Goal: Task Accomplishment & Management: Manage account settings

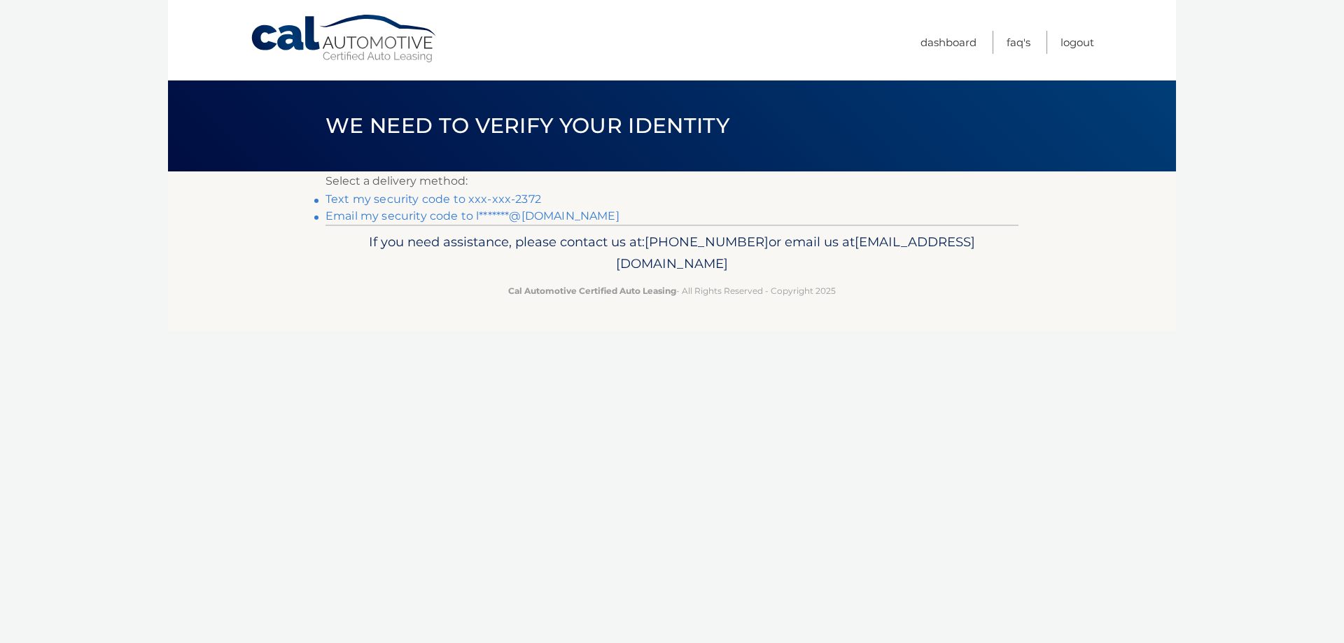
drag, startPoint x: 433, startPoint y: 200, endPoint x: 481, endPoint y: 202, distance: 48.3
click at [433, 199] on link "Text my security code to xxx-xxx-2372" at bounding box center [433, 198] width 216 height 13
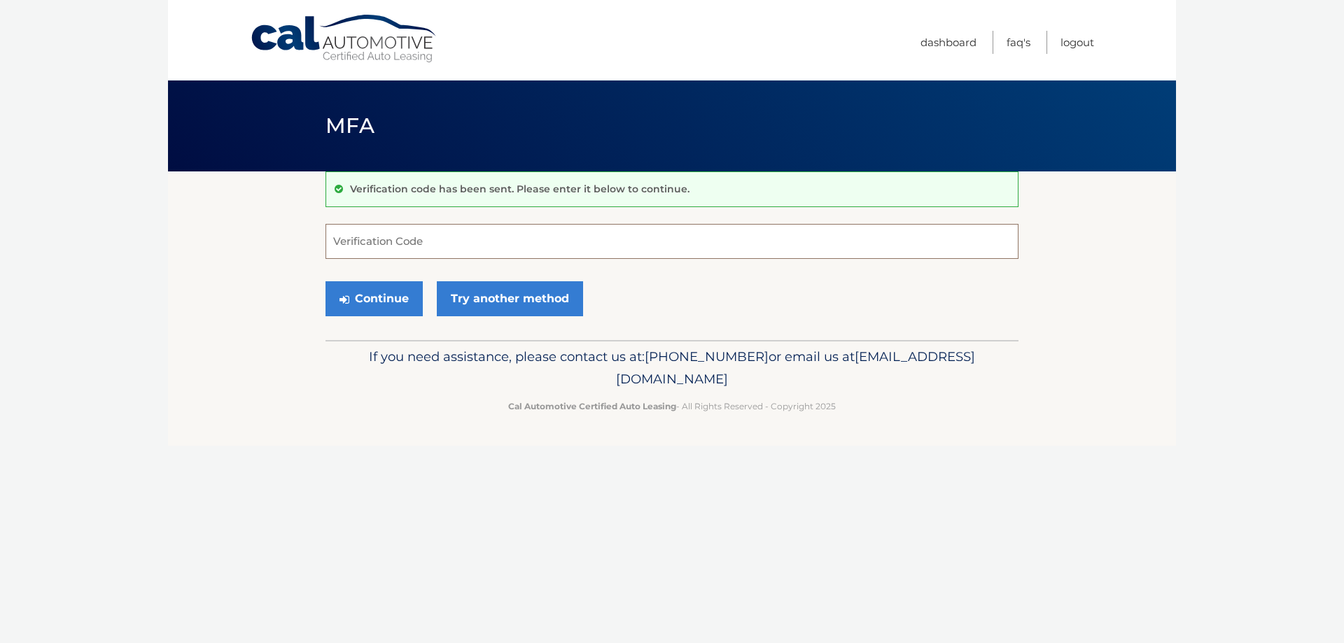
click at [360, 237] on input "Verification Code" at bounding box center [671, 241] width 693 height 35
type input "592549"
click at [325, 281] on button "Continue" at bounding box center [373, 298] width 97 height 35
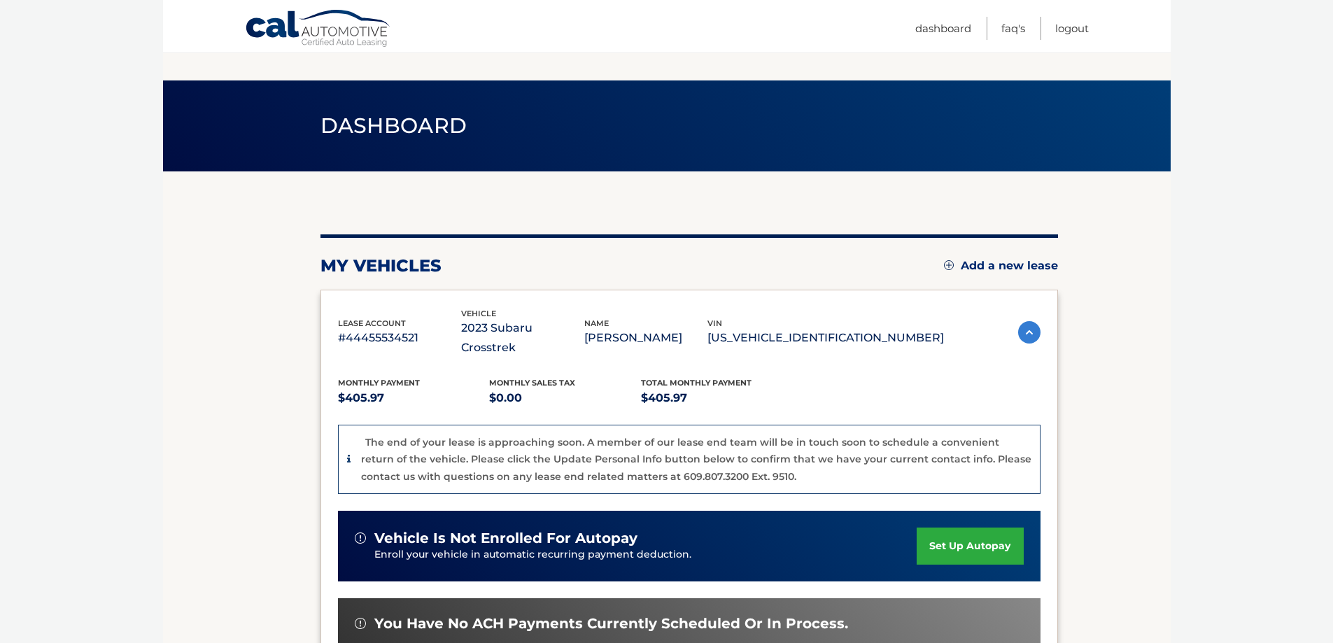
scroll to position [210, 0]
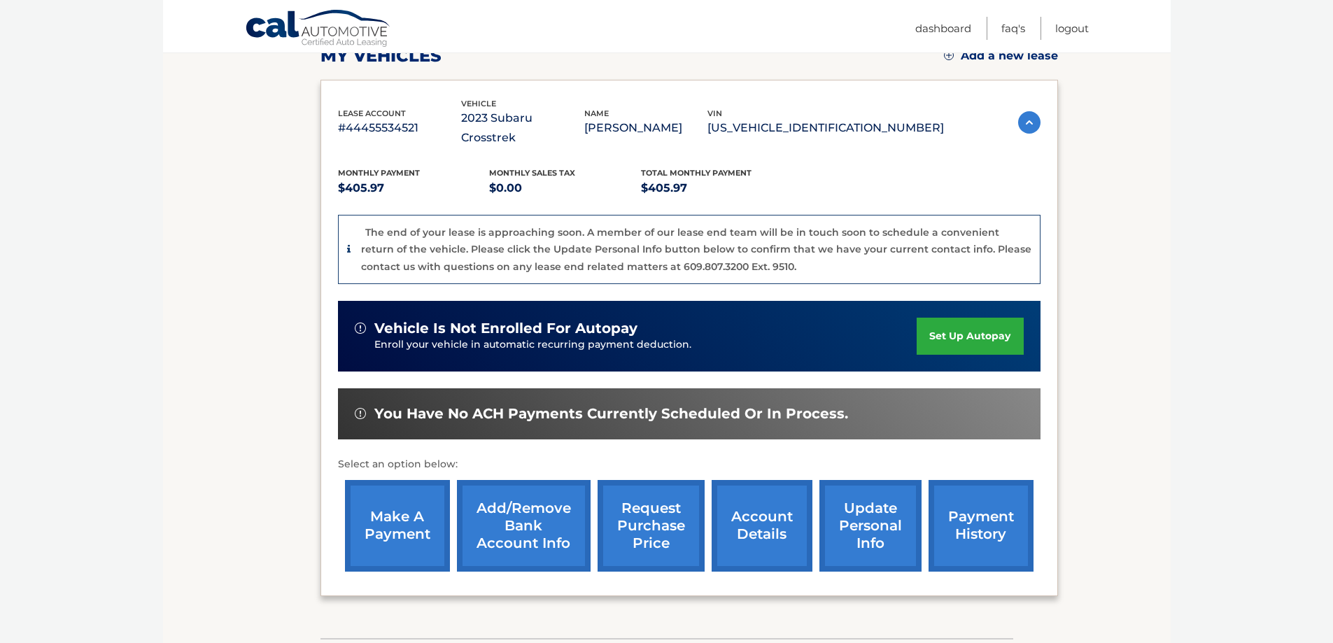
click at [878, 512] on link "update personal info" at bounding box center [870, 526] width 102 height 92
click at [763, 512] on link "account details" at bounding box center [762, 526] width 101 height 92
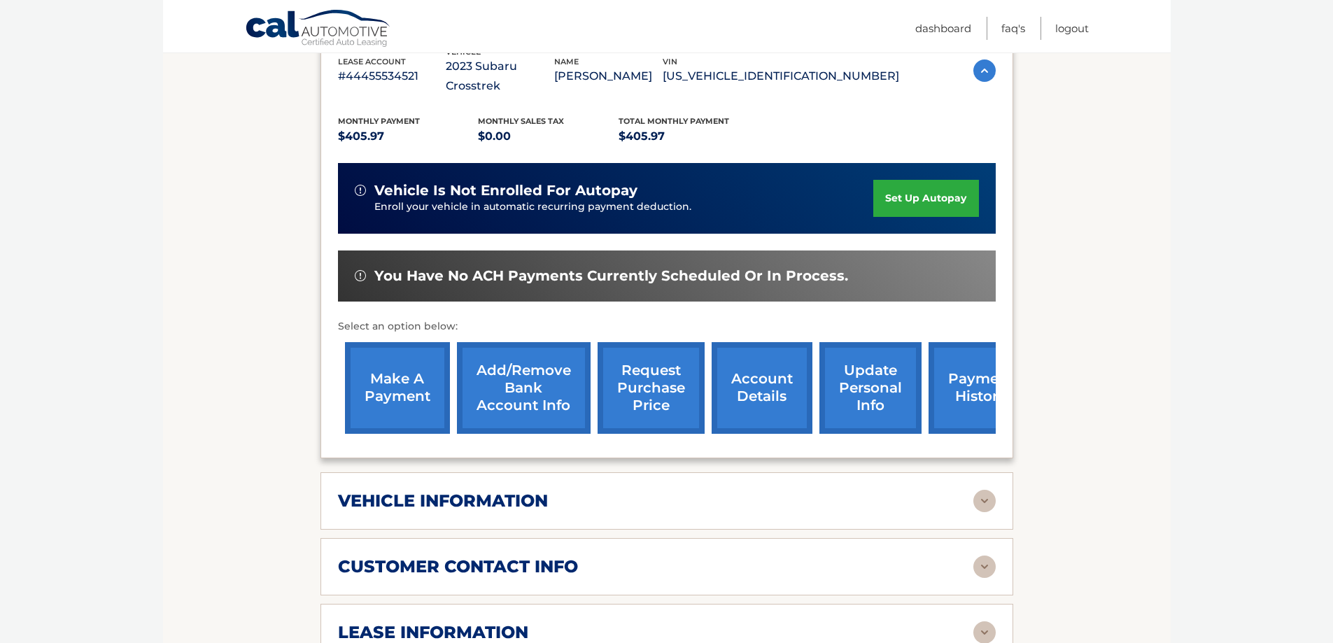
scroll to position [490, 0]
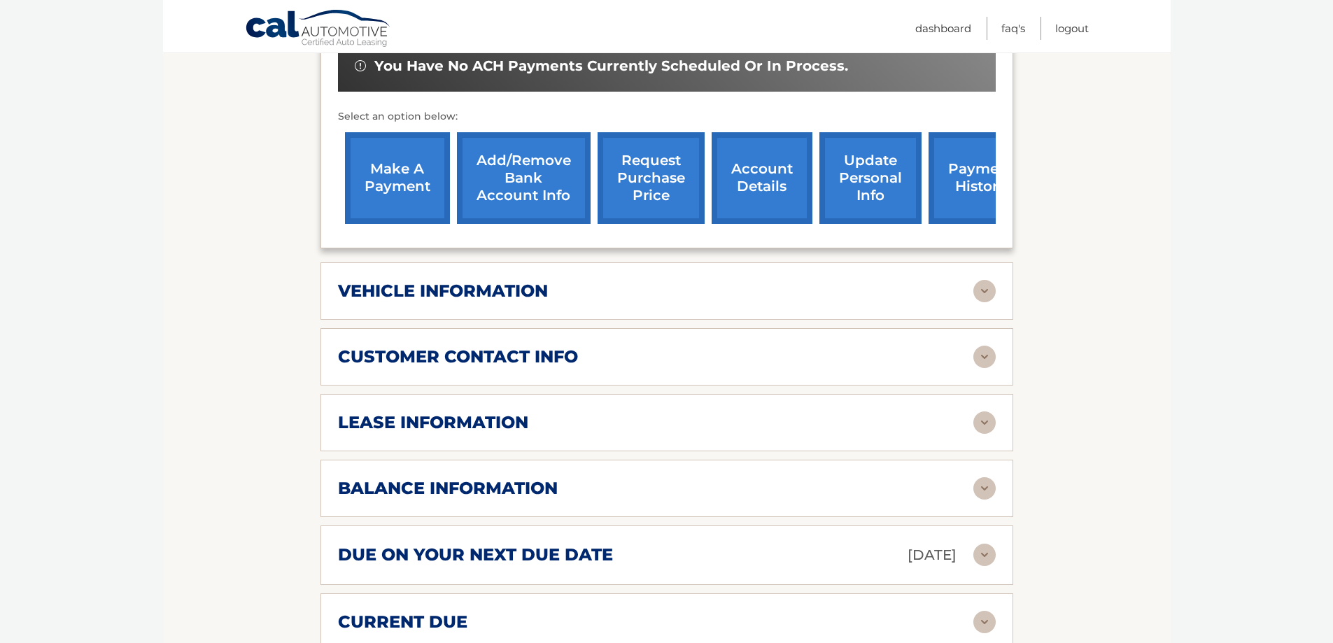
click at [977, 280] on img at bounding box center [984, 291] width 22 height 22
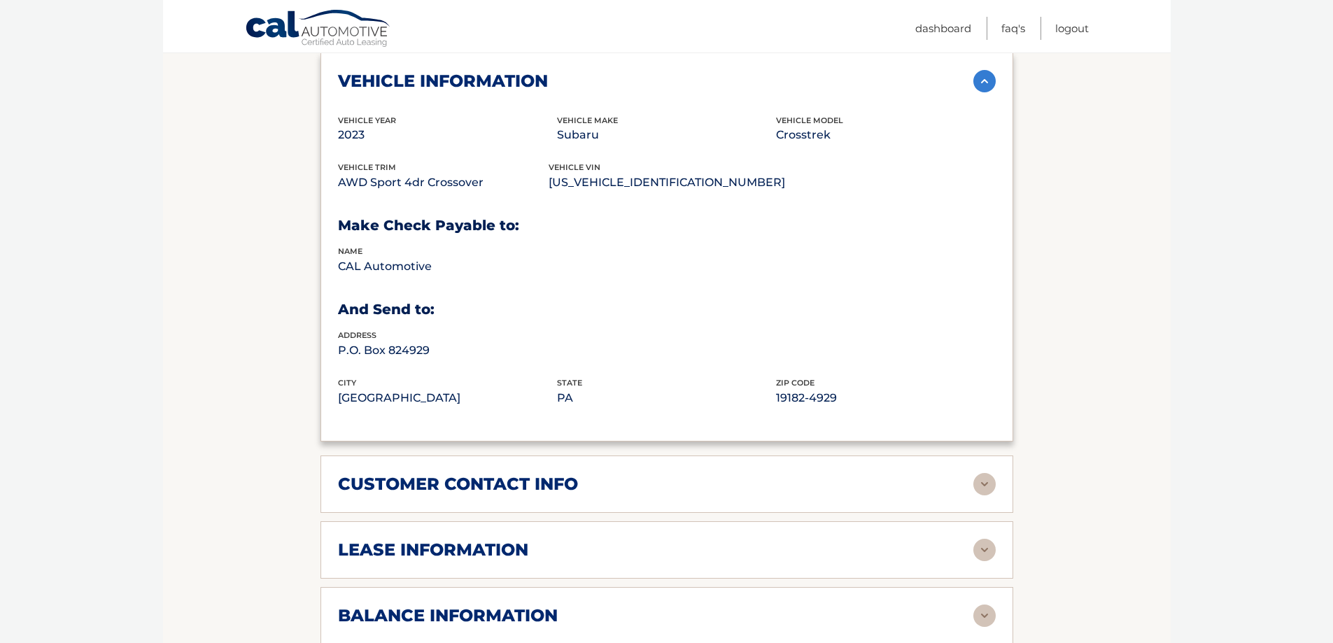
scroll to position [840, 0]
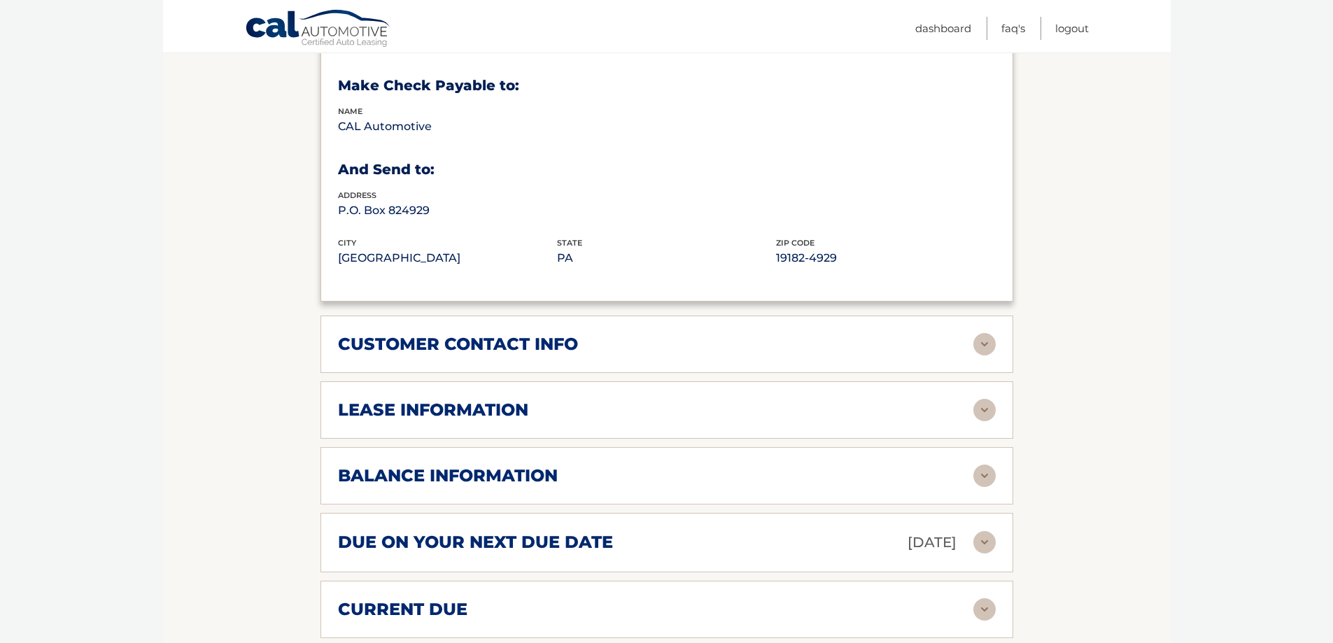
click at [989, 333] on img at bounding box center [984, 344] width 22 height 22
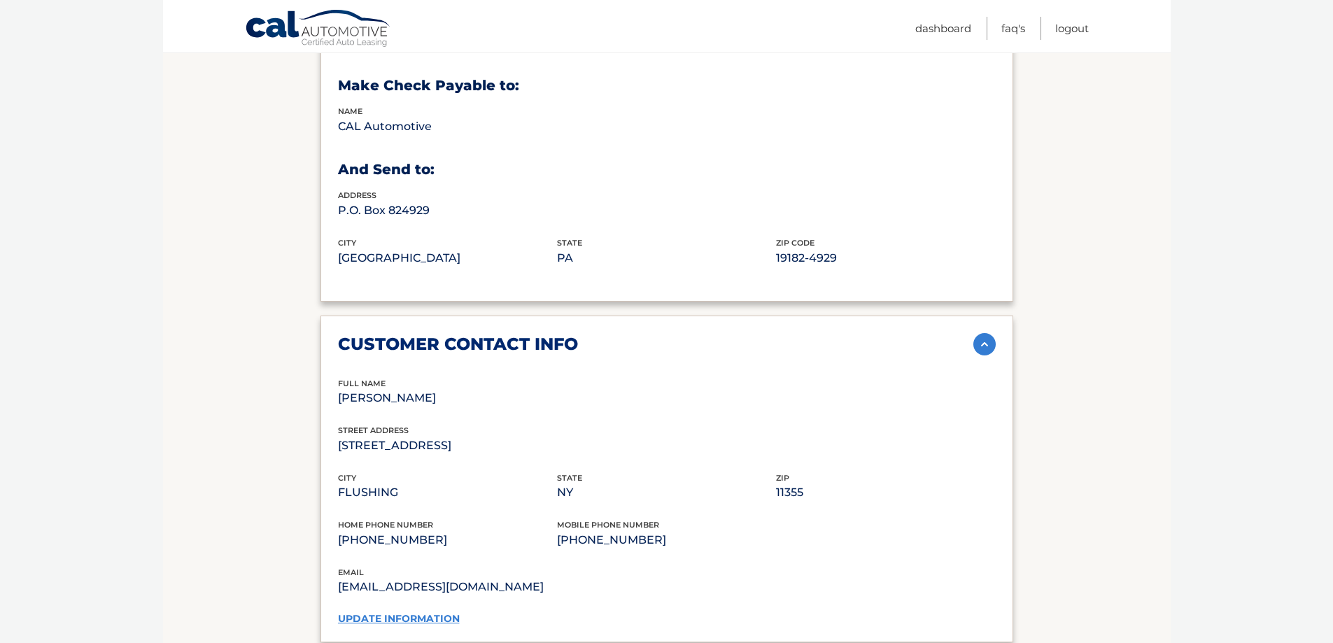
scroll to position [1050, 0]
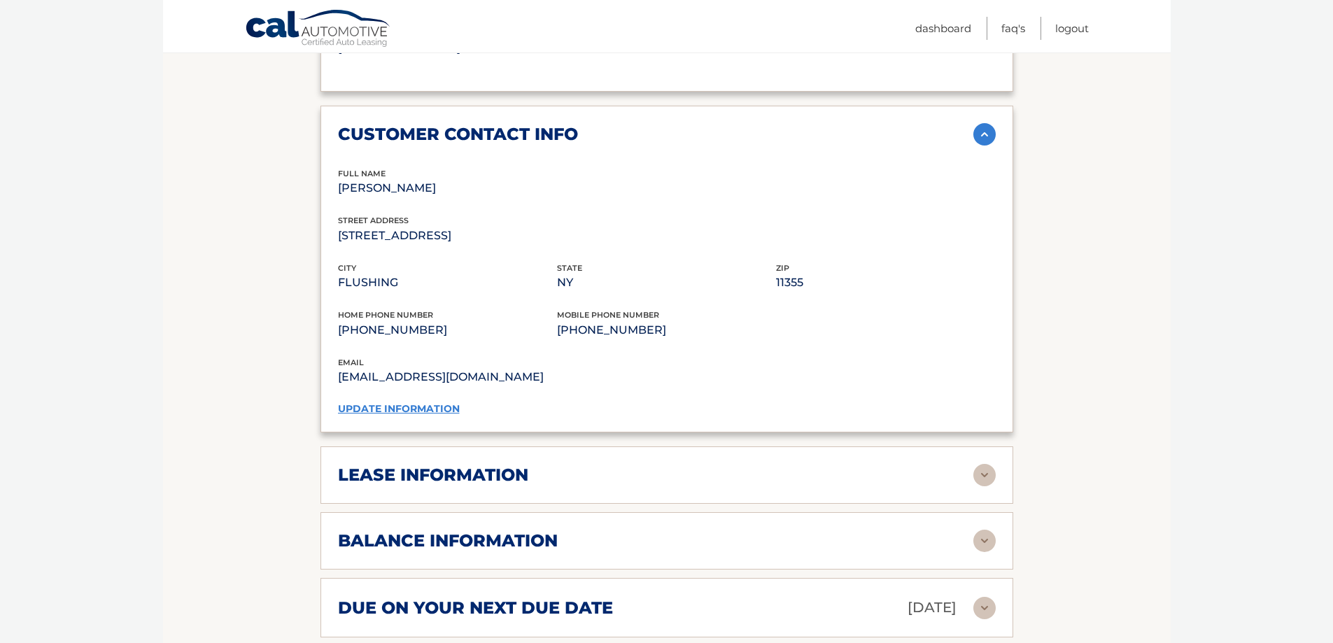
click at [986, 464] on img at bounding box center [984, 475] width 22 height 22
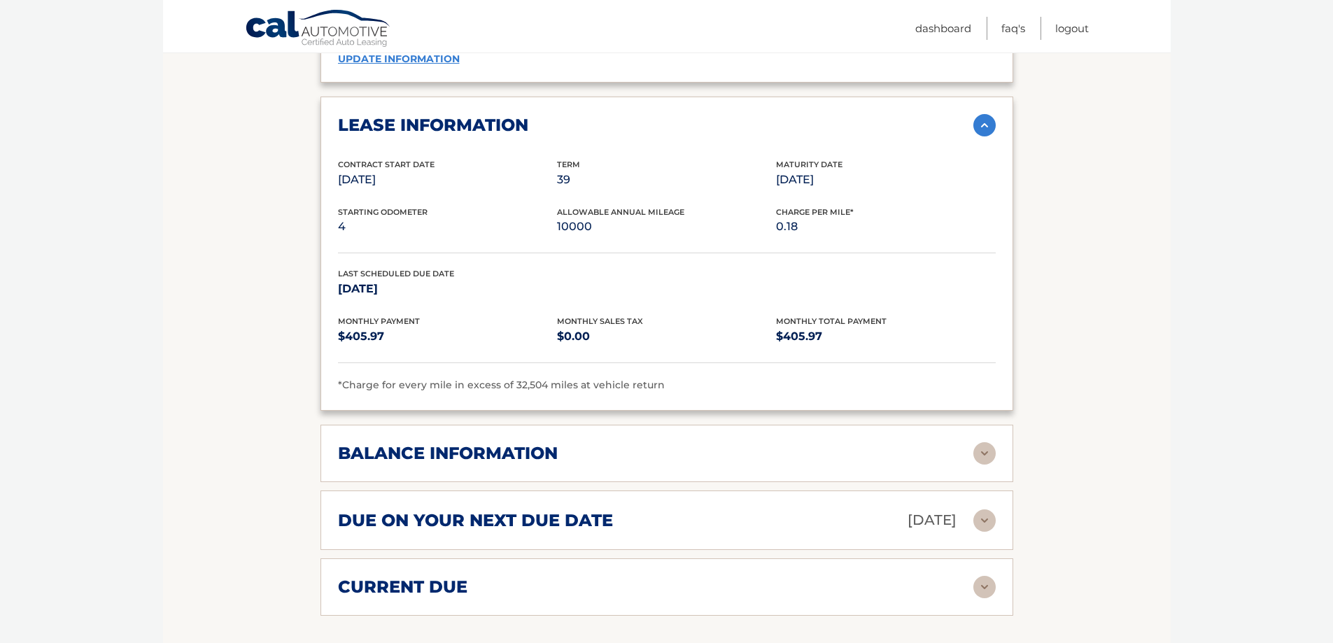
scroll to position [1470, 0]
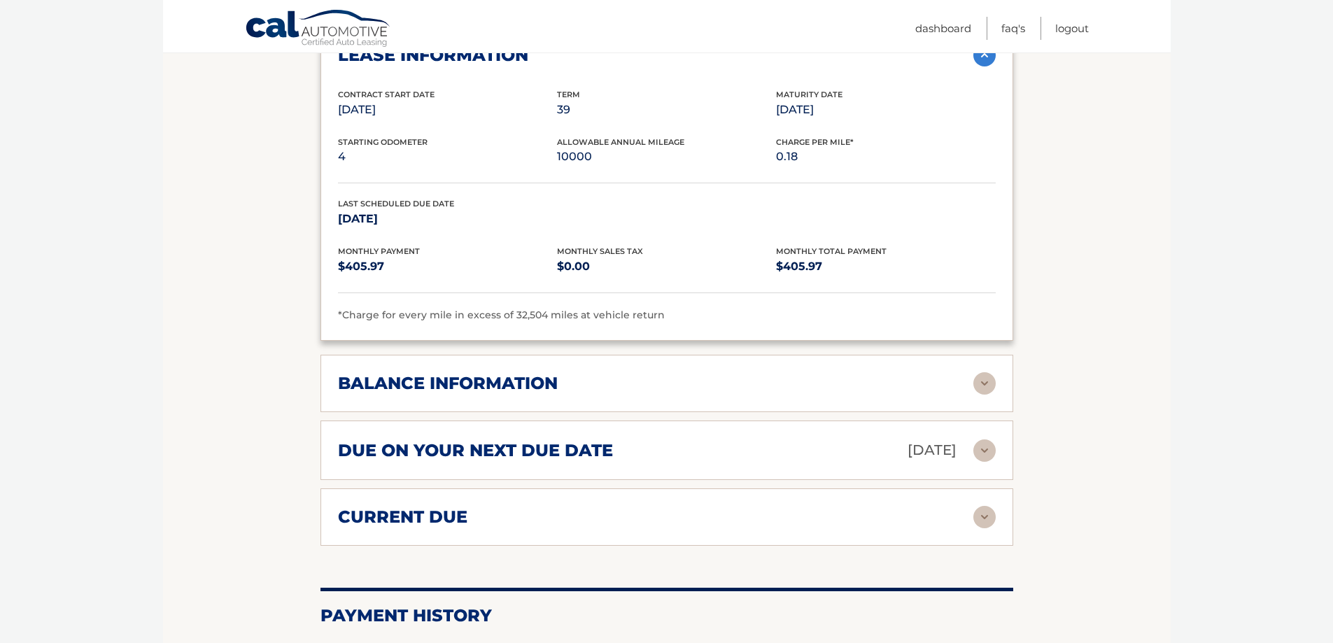
click at [989, 372] on img at bounding box center [984, 383] width 22 height 22
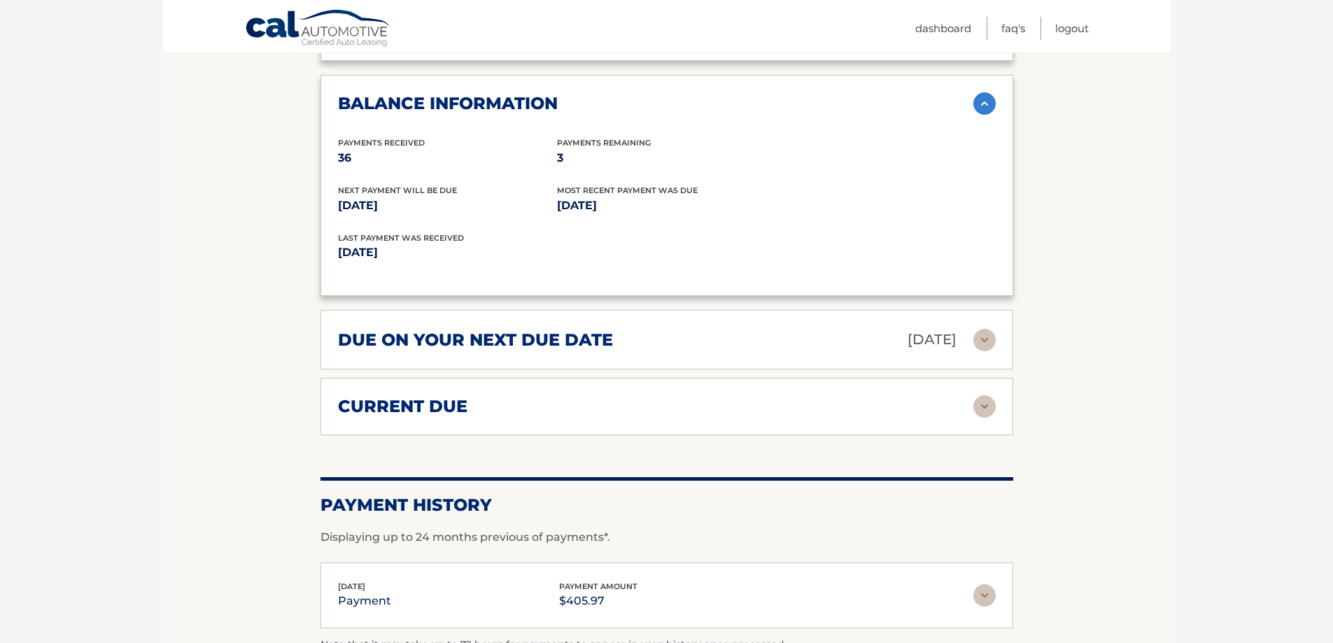
scroll to position [1889, 0]
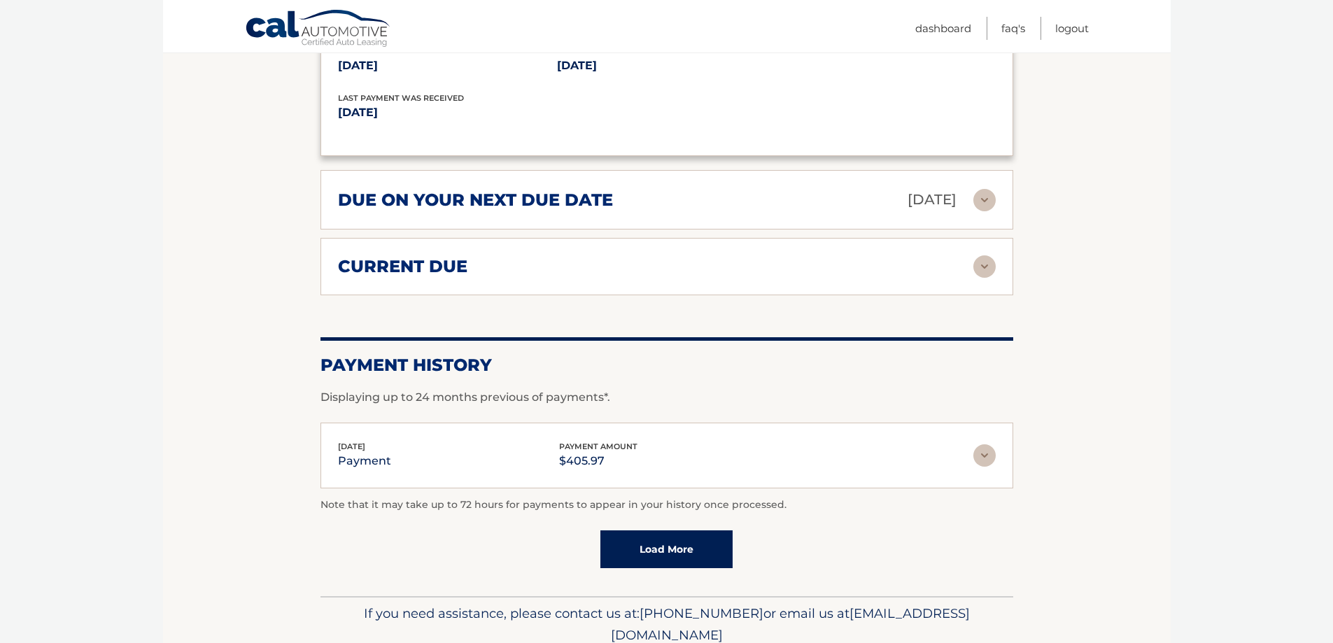
click at [982, 255] on img at bounding box center [984, 266] width 22 height 22
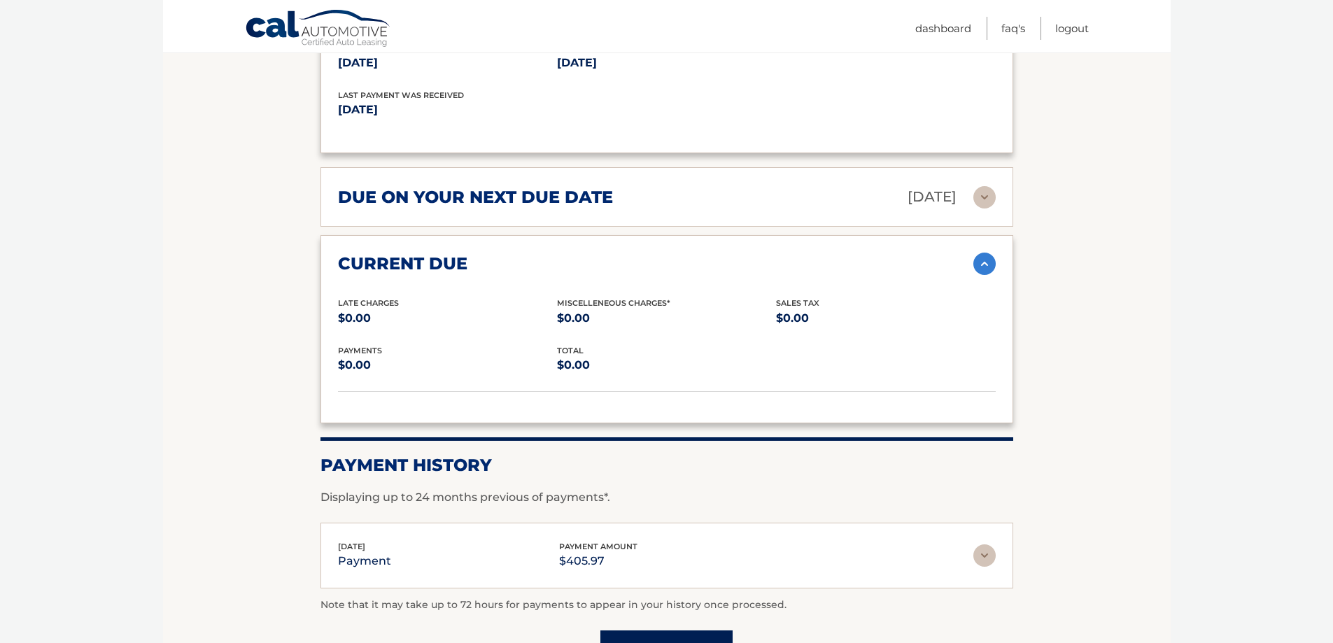
scroll to position [2032, 0]
